Goal: Find specific page/section: Find specific page/section

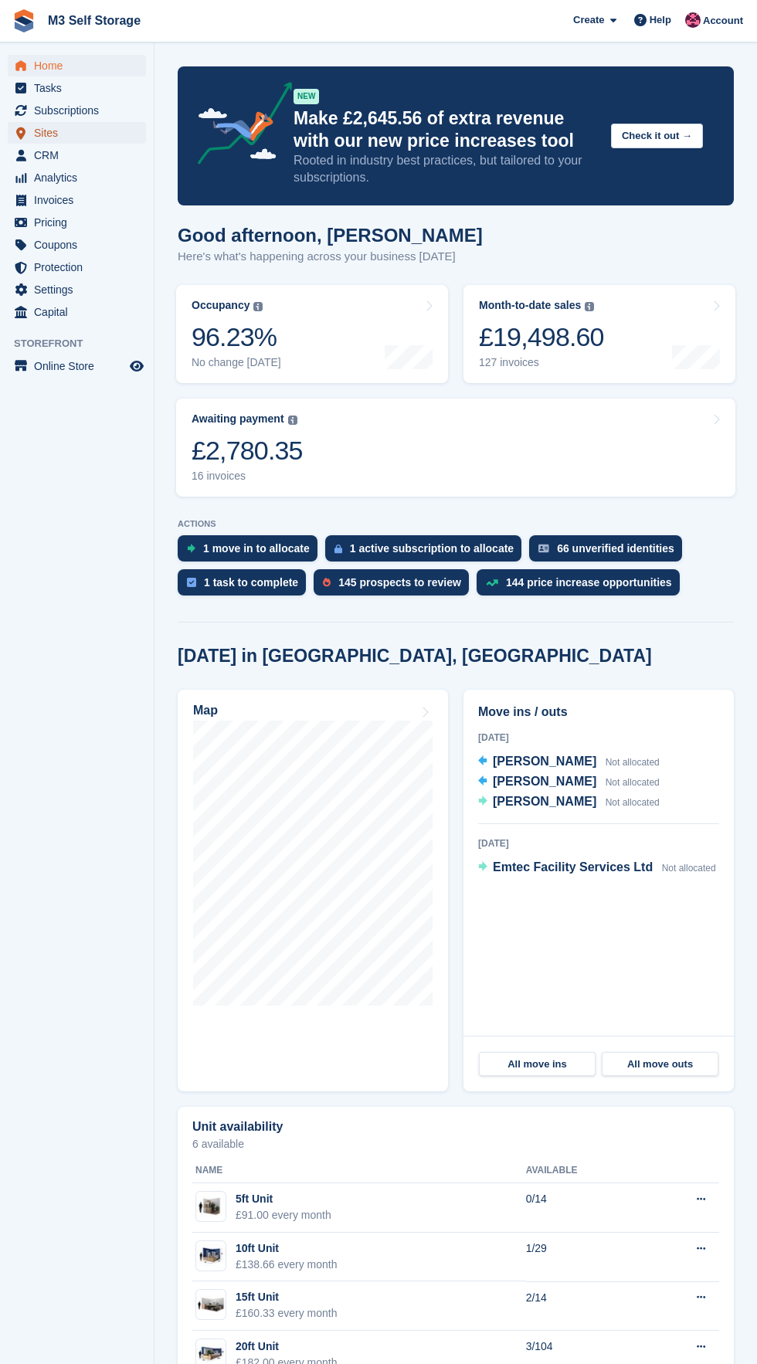
click at [104, 135] on span "Sites" at bounding box center [80, 133] width 93 height 22
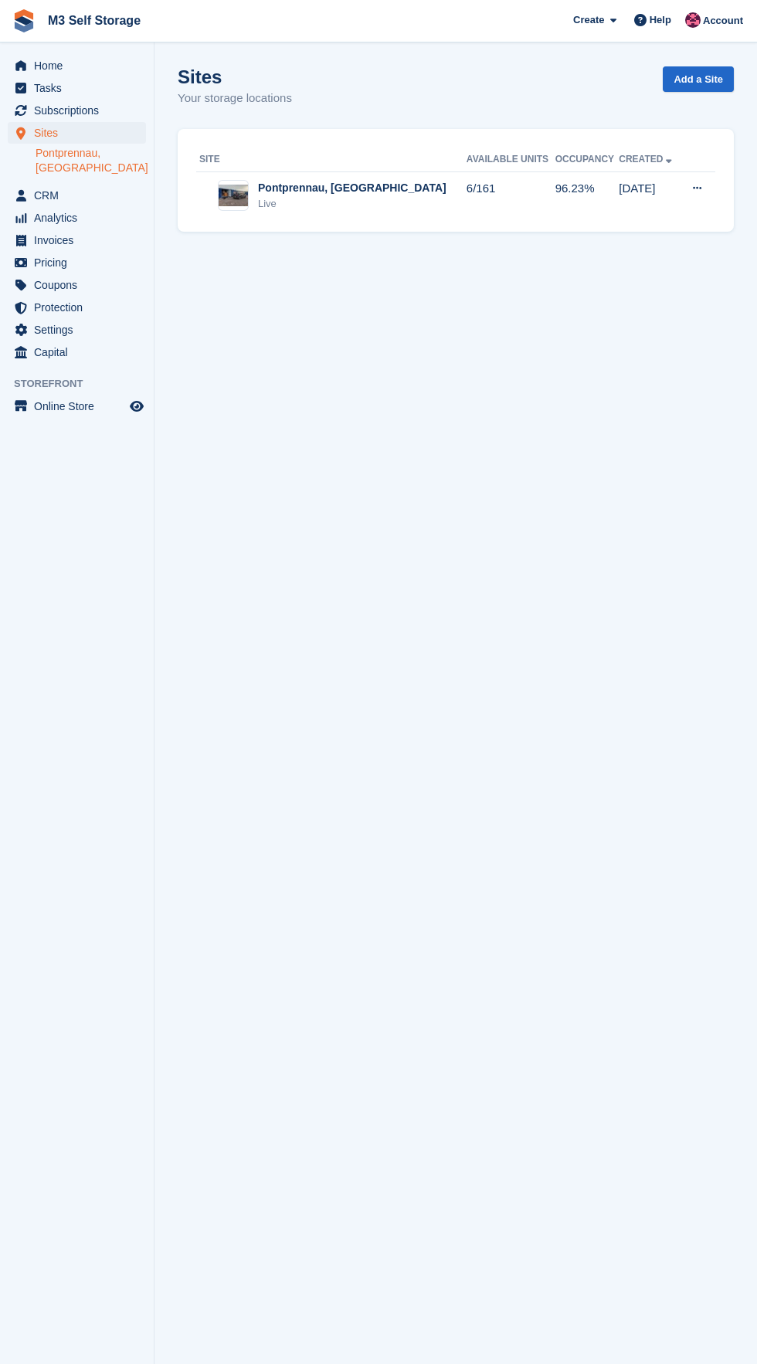
click at [127, 148] on link "Pontprennau, [GEOGRAPHIC_DATA]" at bounding box center [91, 160] width 110 height 29
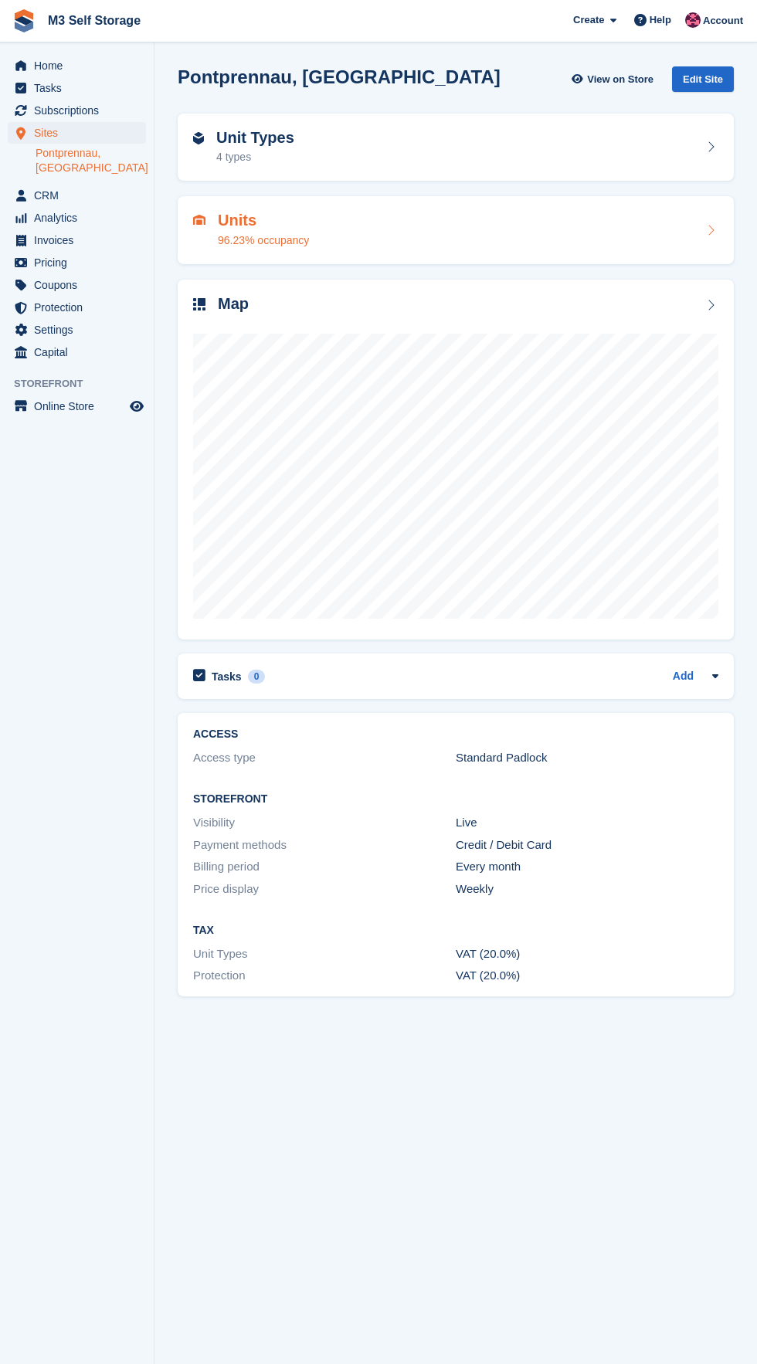
click at [417, 236] on div "Units 96.23% occupancy" at bounding box center [455, 230] width 525 height 37
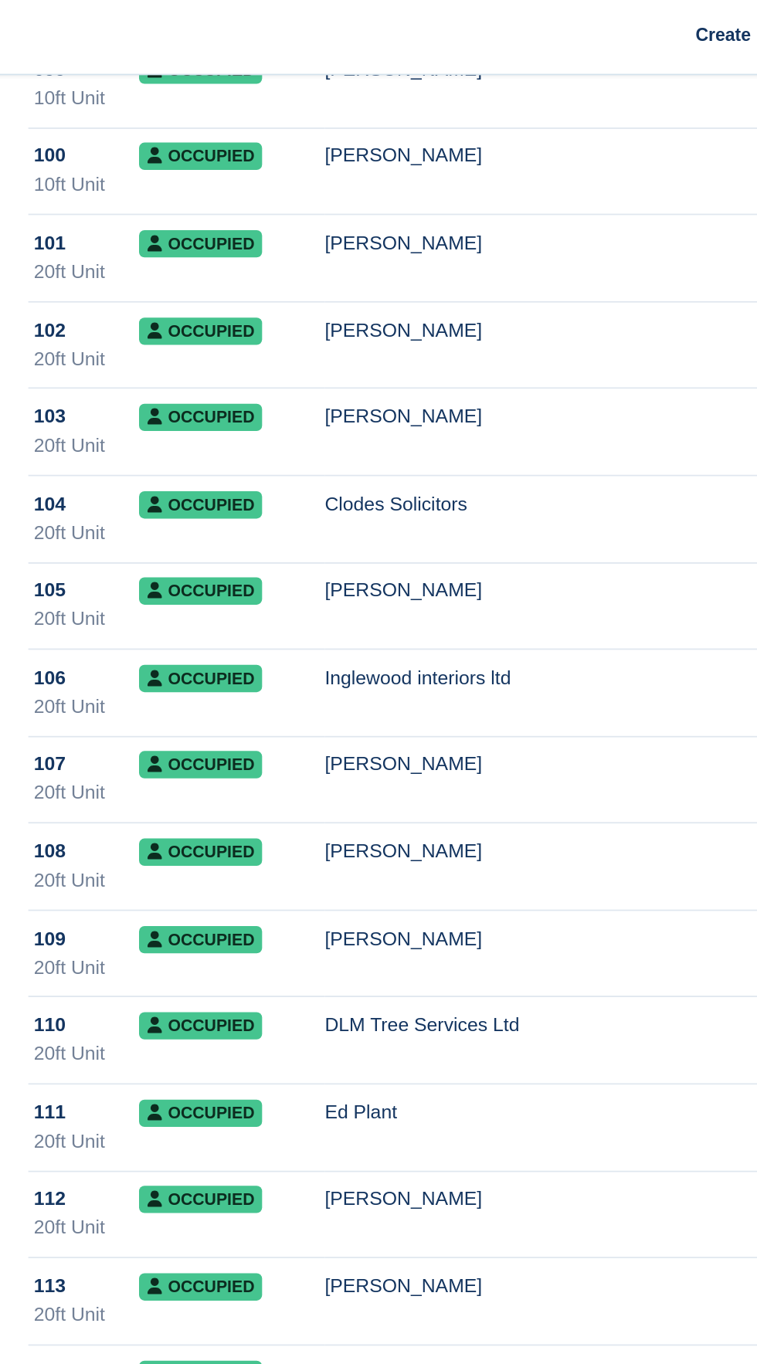
scroll to position [4493, 0]
